Goal: Task Accomplishment & Management: Complete application form

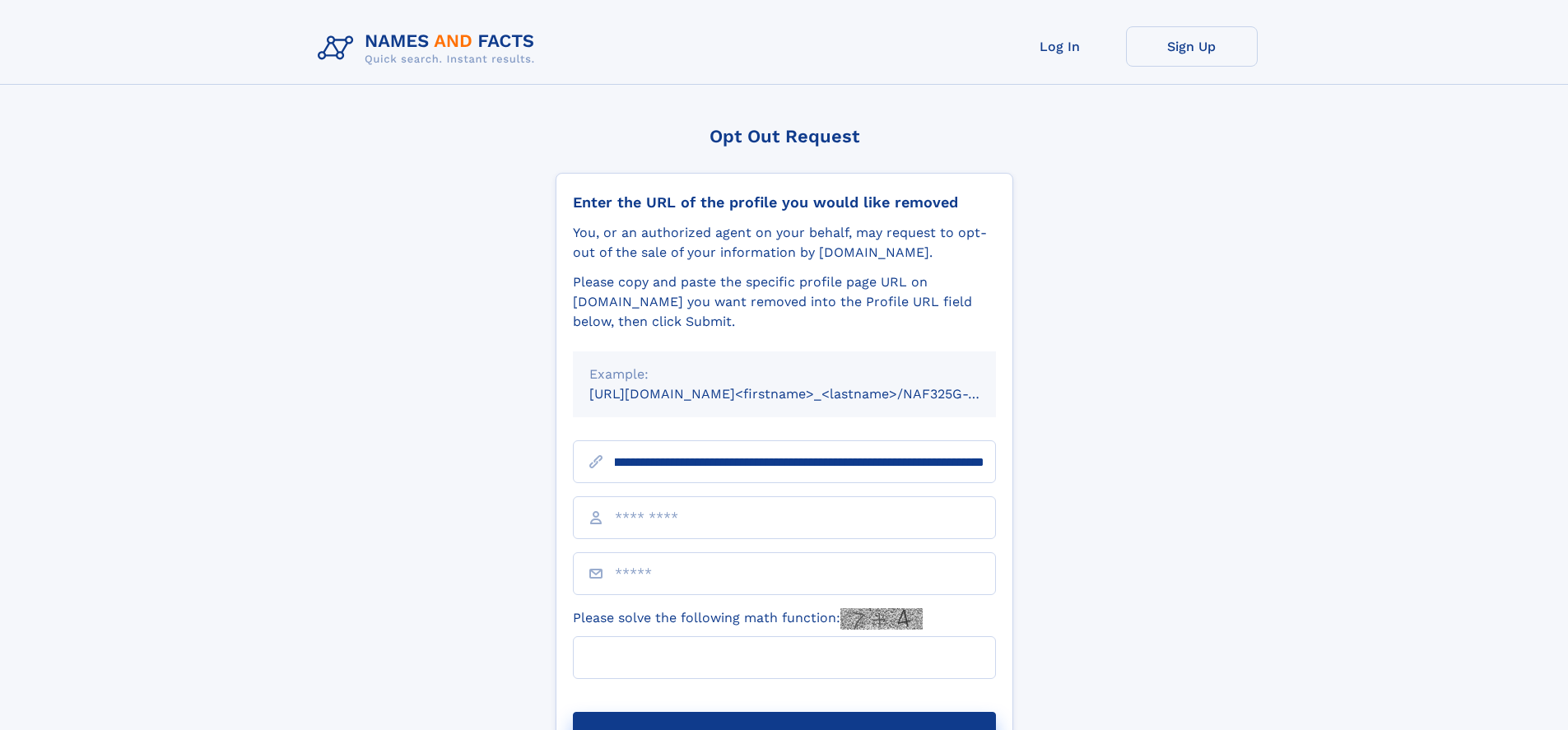
scroll to position [0, 215]
type input "**********"
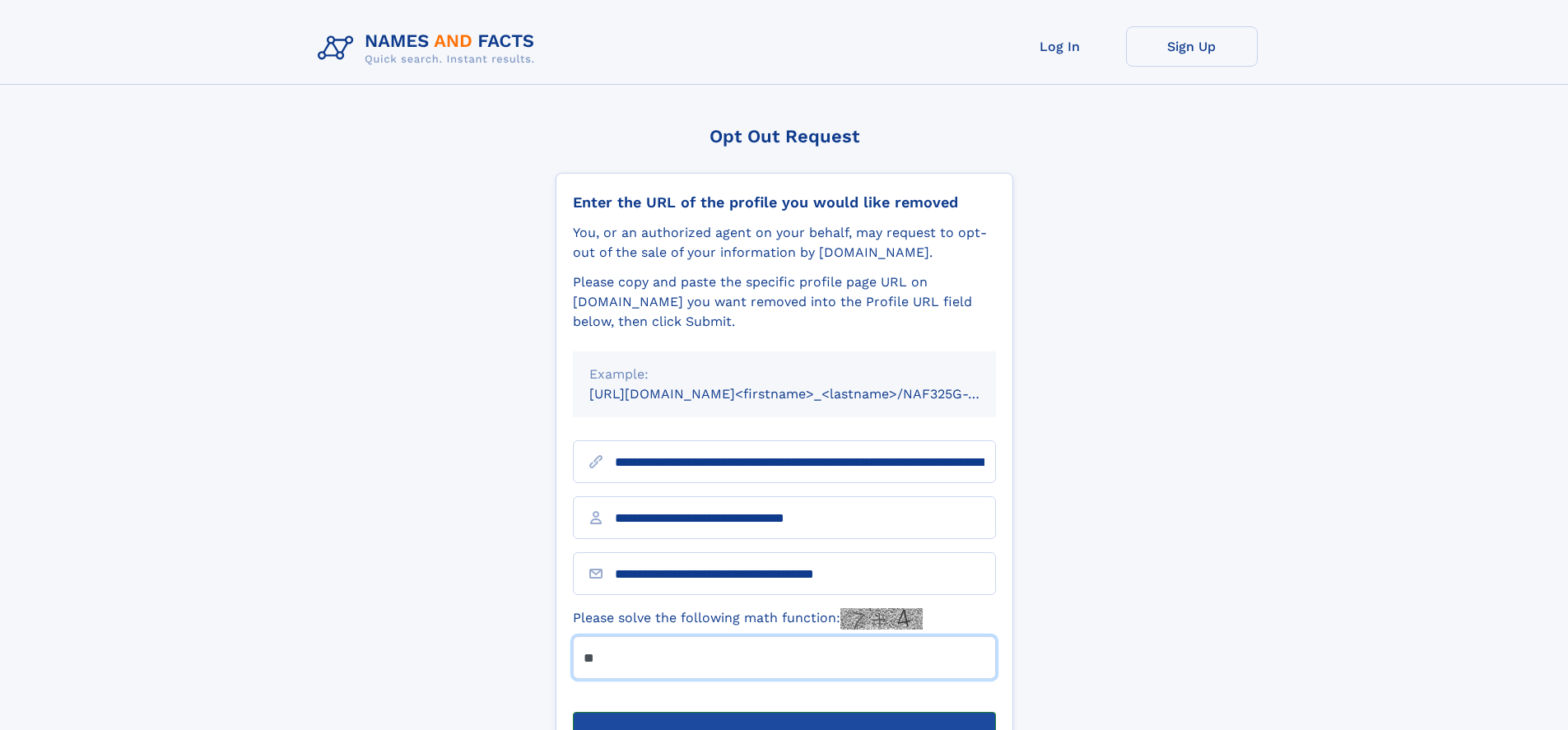
type input "**"
click at [784, 712] on button "Submit Opt Out Request" at bounding box center [784, 738] width 423 height 53
